Goal: Task Accomplishment & Management: Use online tool/utility

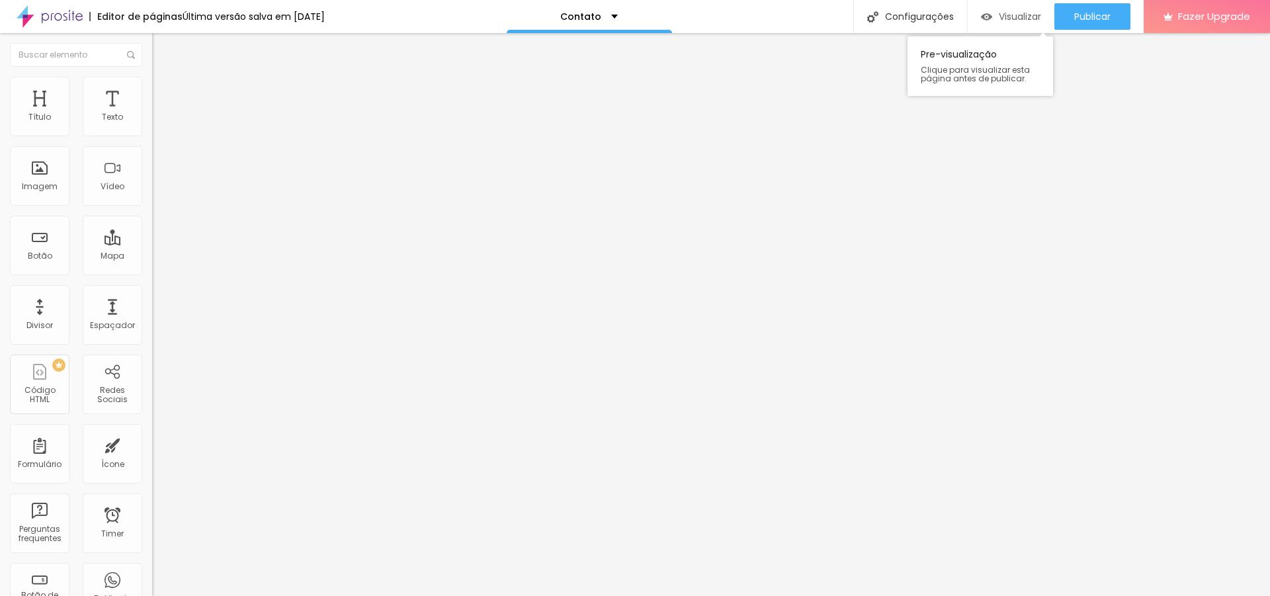
click at [1011, 15] on span "Visualizar" at bounding box center [1020, 16] width 42 height 11
click at [1113, 9] on button "Publicar" at bounding box center [1092, 16] width 76 height 26
click at [1015, 19] on span "Visualizar" at bounding box center [1020, 16] width 42 height 11
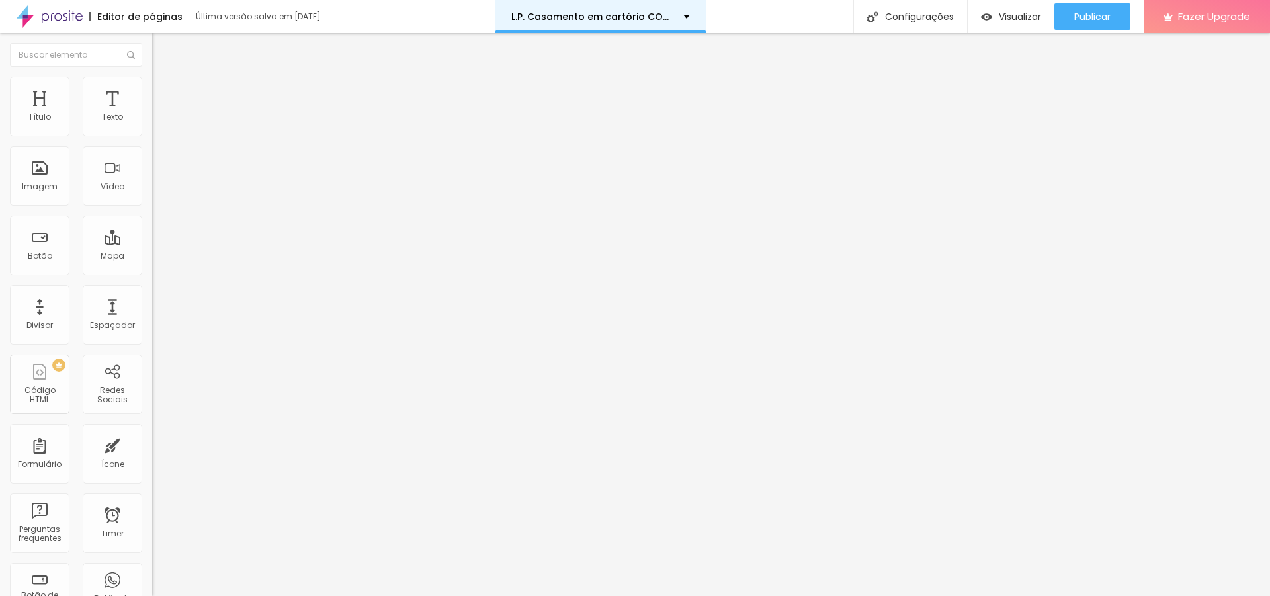
click at [684, 15] on div "L.P. Casamento em cartório COMP." at bounding box center [600, 16] width 179 height 9
click at [749, 21] on div "Editor de páginas Última versão salva em [DATE] L.P. Casamento em cartório COMP…" at bounding box center [635, 16] width 1270 height 33
click at [1019, 14] on span "Visualizar" at bounding box center [1020, 16] width 42 height 11
click at [1017, 21] on span "Visualizar" at bounding box center [1020, 16] width 42 height 11
click at [681, 17] on div "Nova L.P. Casamento em cartório" at bounding box center [601, 16] width 178 height 9
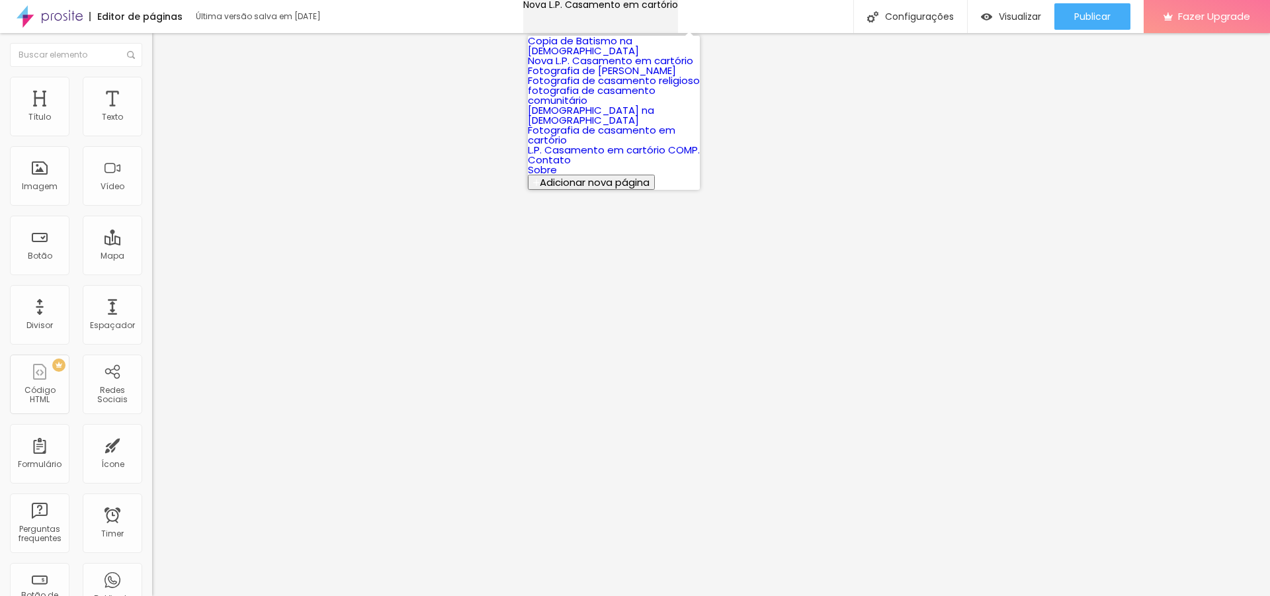
click at [678, 9] on div "Nova L.P. Casamento em cartório" at bounding box center [600, 4] width 155 height 9
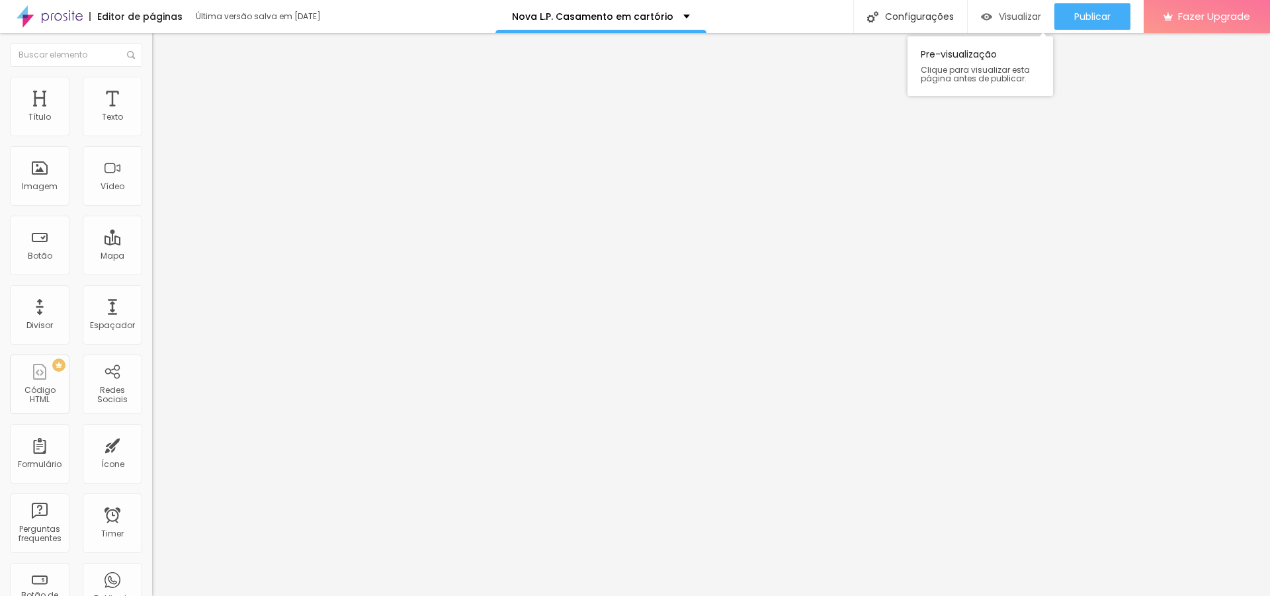
click at [1023, 14] on span "Visualizar" at bounding box center [1020, 16] width 42 height 11
click at [1012, 19] on span "Visualizar" at bounding box center [1020, 16] width 42 height 11
click at [1009, 13] on span "Visualizar" at bounding box center [1020, 16] width 42 height 11
